Goal: Information Seeking & Learning: Learn about a topic

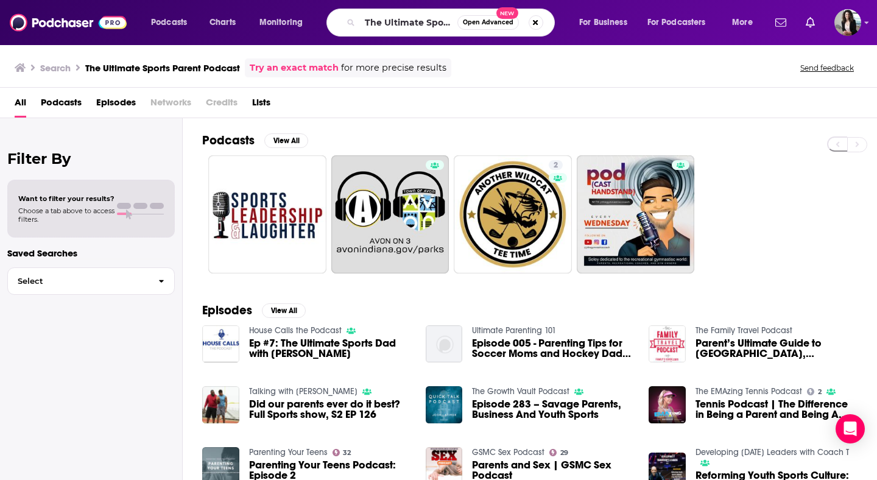
click at [412, 22] on input "The Ultimate Sports Parent Podcast" at bounding box center [408, 22] width 97 height 19
type input "[DEMOGRAPHIC_DATA] spice"
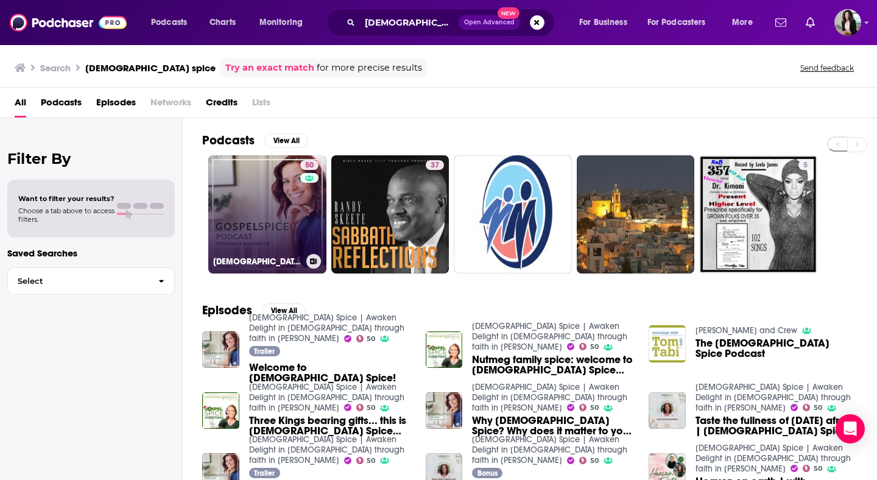
click at [226, 214] on link "50 [DEMOGRAPHIC_DATA] Spice | Awaken Delight in [DEMOGRAPHIC_DATA] through fait…" at bounding box center [267, 214] width 118 height 118
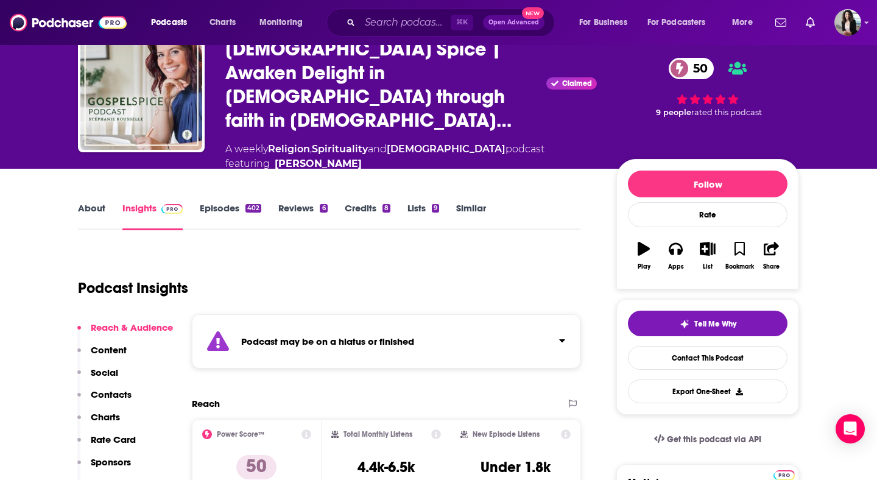
scroll to position [68, 0]
